Goal: Task Accomplishment & Management: Use online tool/utility

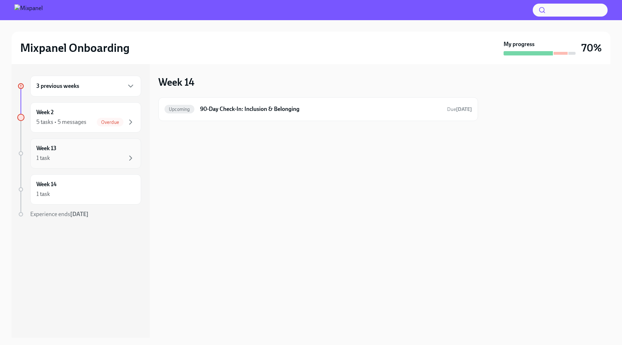
click at [96, 152] on div "Week 13 1 task" at bounding box center [85, 153] width 99 height 18
click at [208, 107] on h6 "90-Day Check-In: Inclusion & Belonging" at bounding box center [320, 109] width 241 height 8
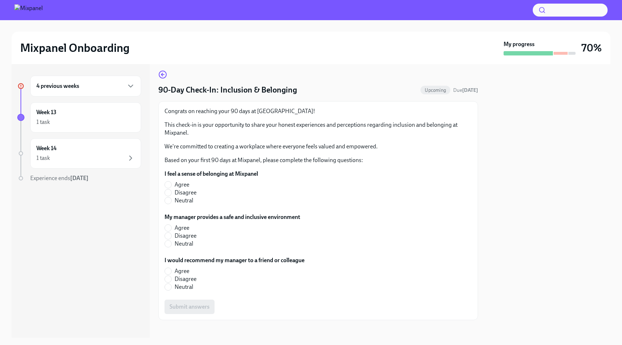
scroll to position [11, 0]
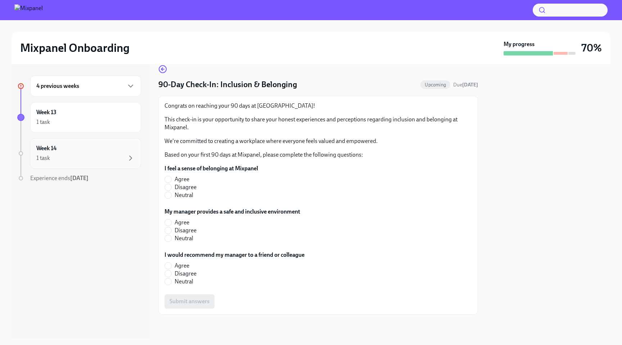
click at [90, 154] on div "1 task" at bounding box center [85, 158] width 99 height 9
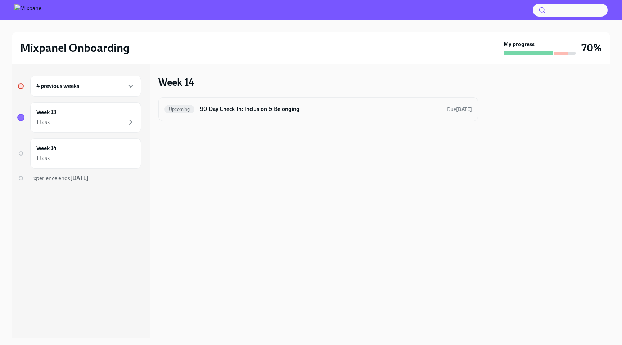
click at [224, 115] on div "Upcoming 90-Day Check-In: Inclusion & Belonging Due [DATE]" at bounding box center [317, 109] width 319 height 24
click at [214, 112] on h6 "90-Day Check-In: Inclusion & Belonging" at bounding box center [320, 109] width 241 height 8
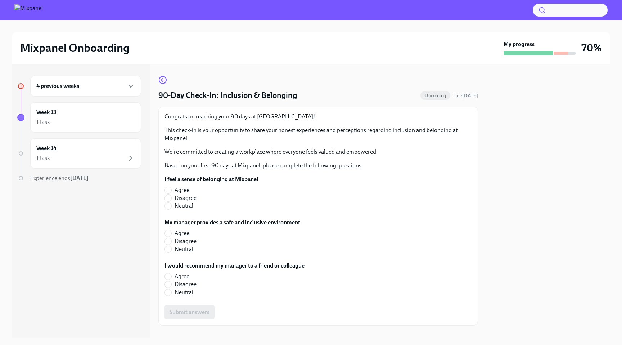
scroll to position [11, 0]
